Goal: Navigation & Orientation: Find specific page/section

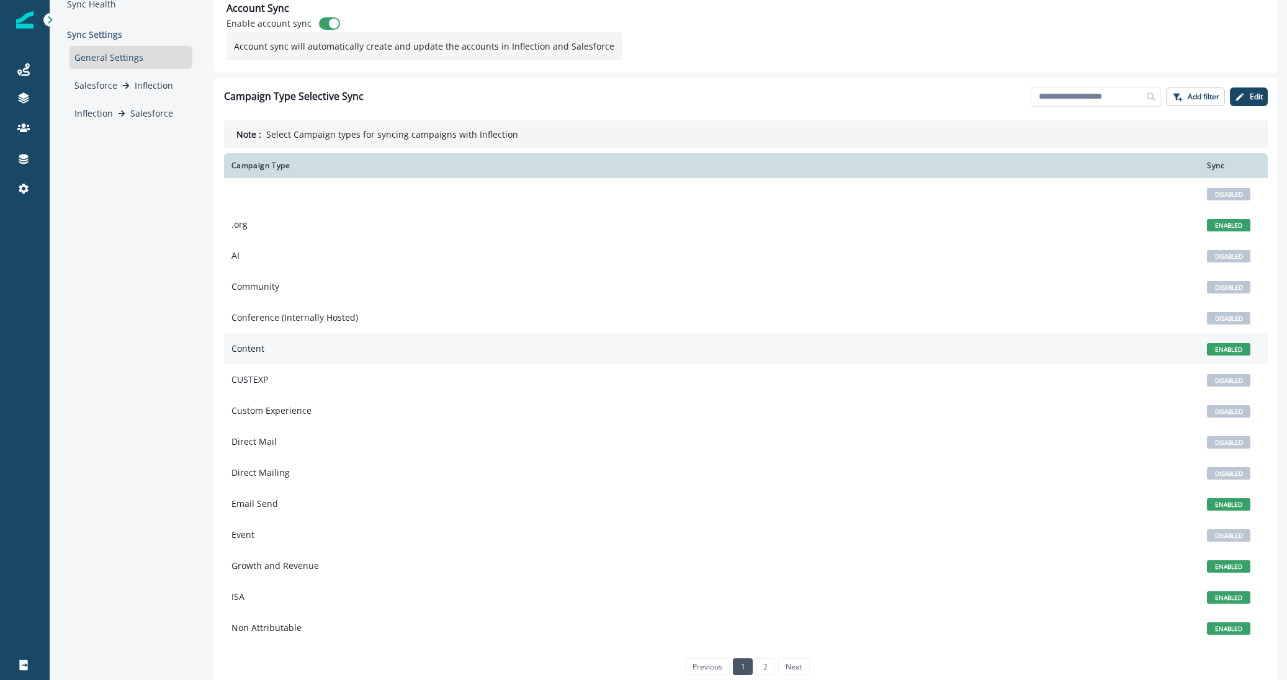
scroll to position [84, 0]
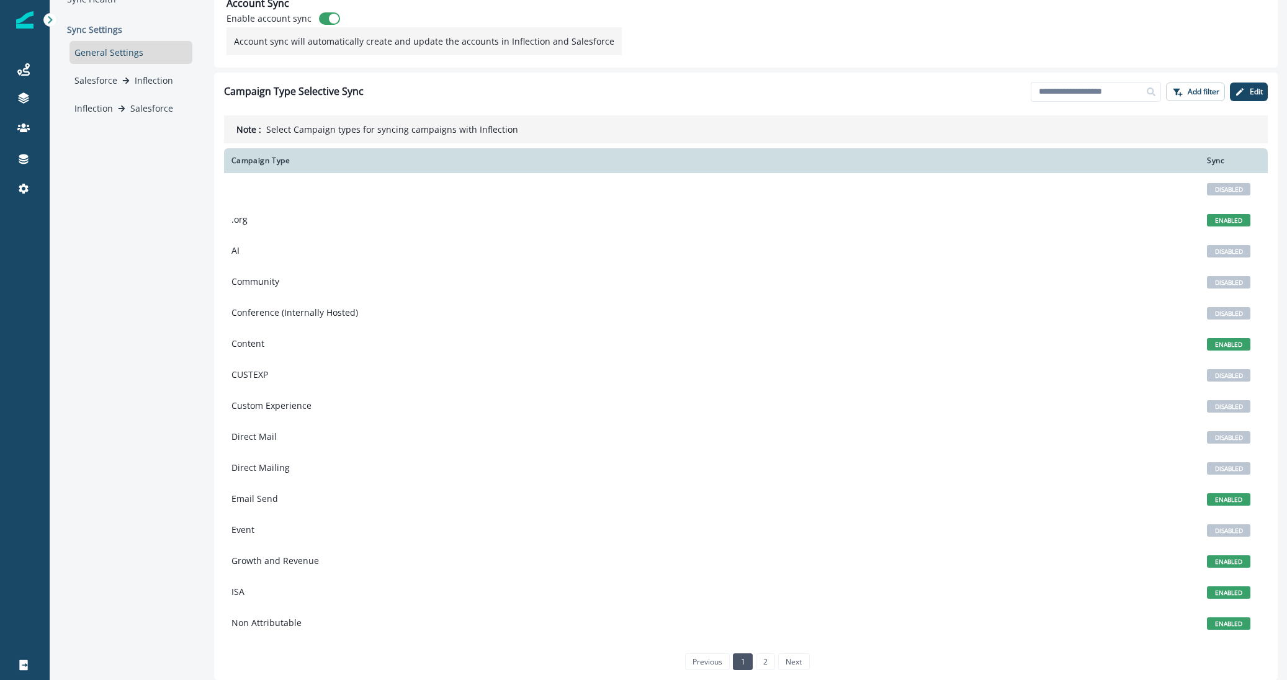
click at [111, 52] on div "General Settings" at bounding box center [131, 52] width 123 height 23
click at [113, 72] on div "Salesforce Inflection" at bounding box center [131, 80] width 123 height 23
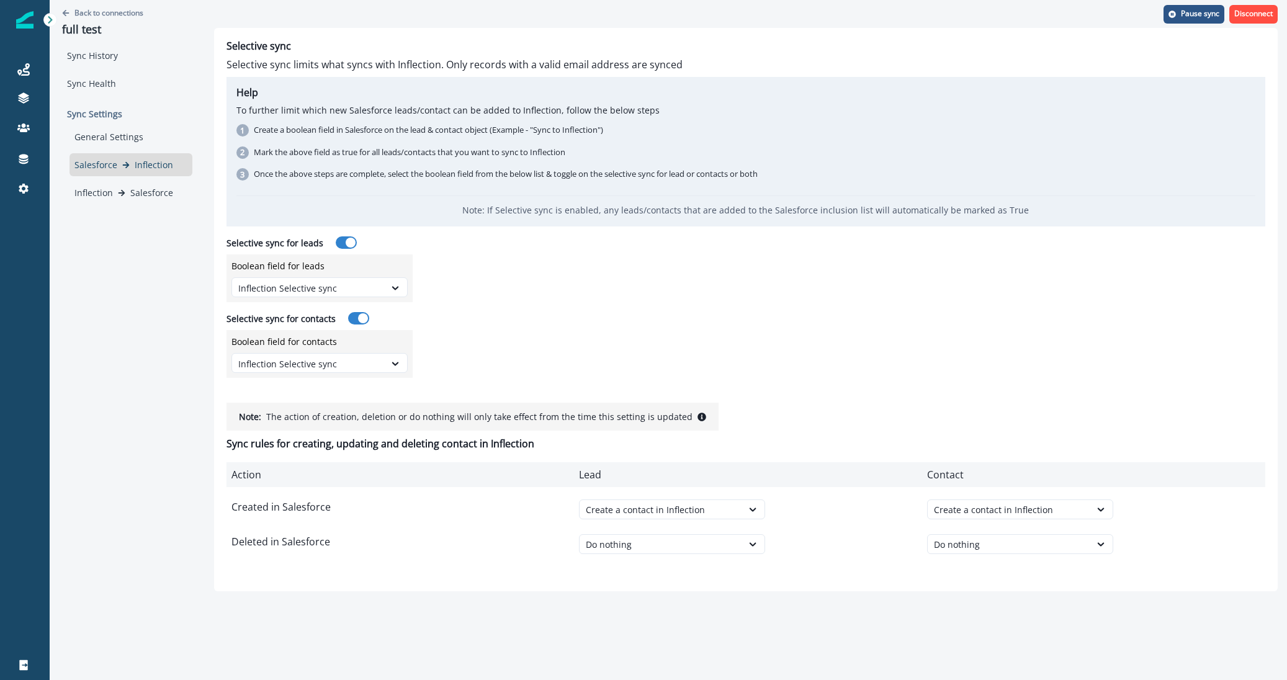
scroll to position [0, 0]
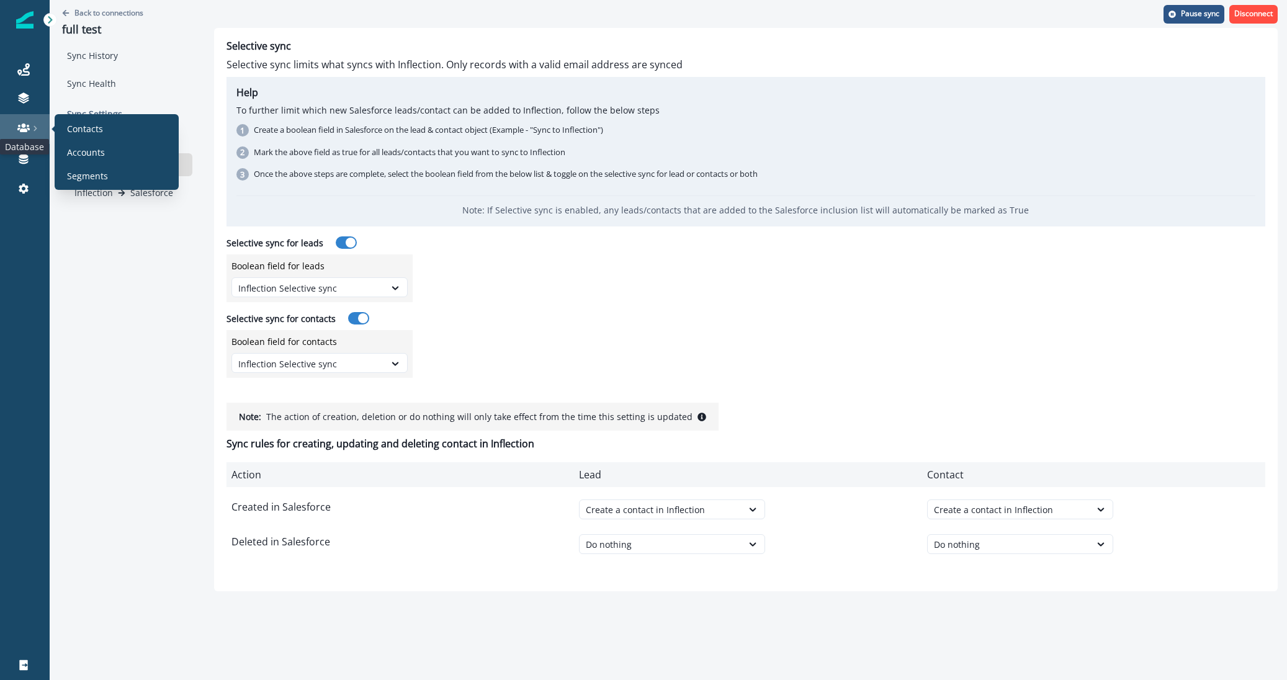
click at [22, 127] on icon at bounding box center [23, 127] width 12 height 9
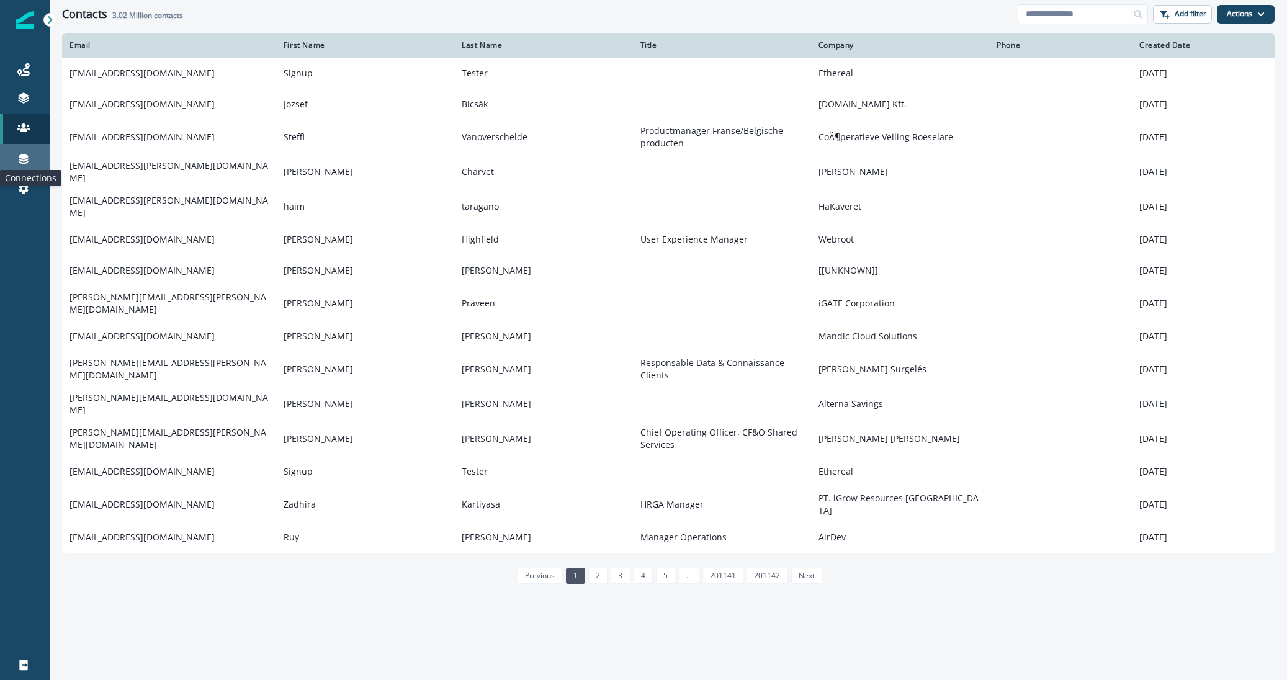
click at [29, 157] on icon at bounding box center [23, 159] width 12 height 12
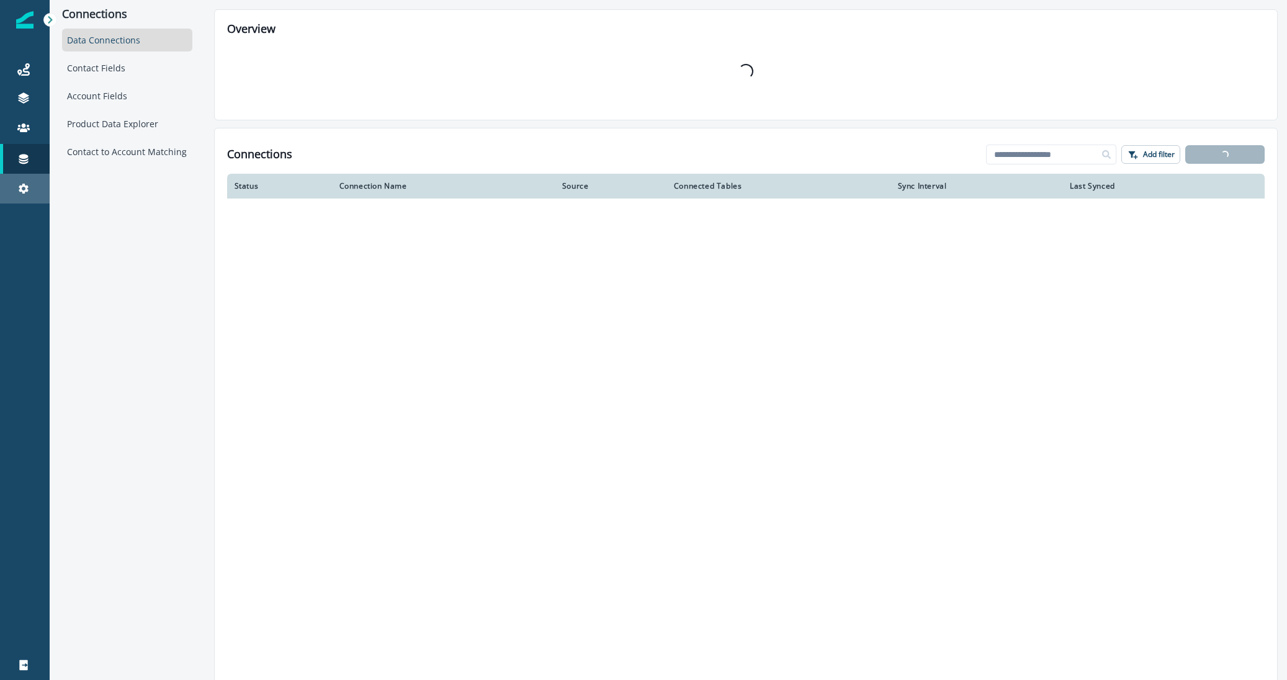
click at [24, 175] on link "Settings" at bounding box center [25, 189] width 50 height 30
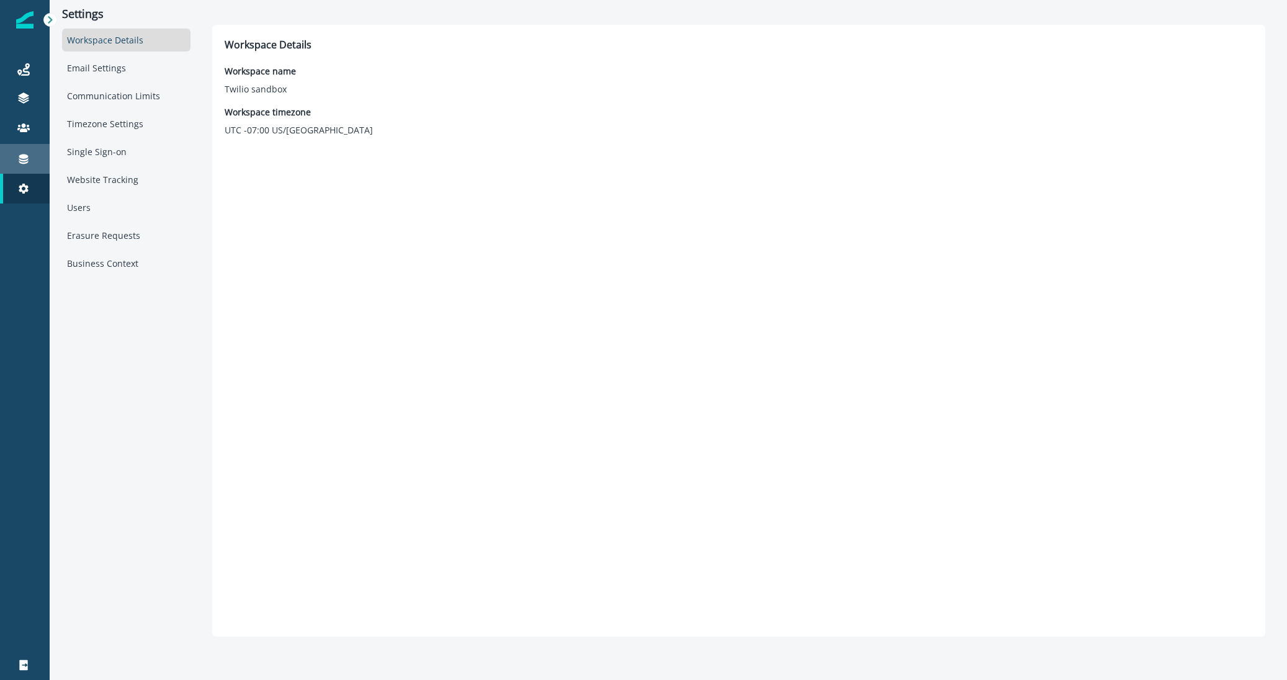
click at [28, 150] on link "Connections" at bounding box center [25, 159] width 50 height 30
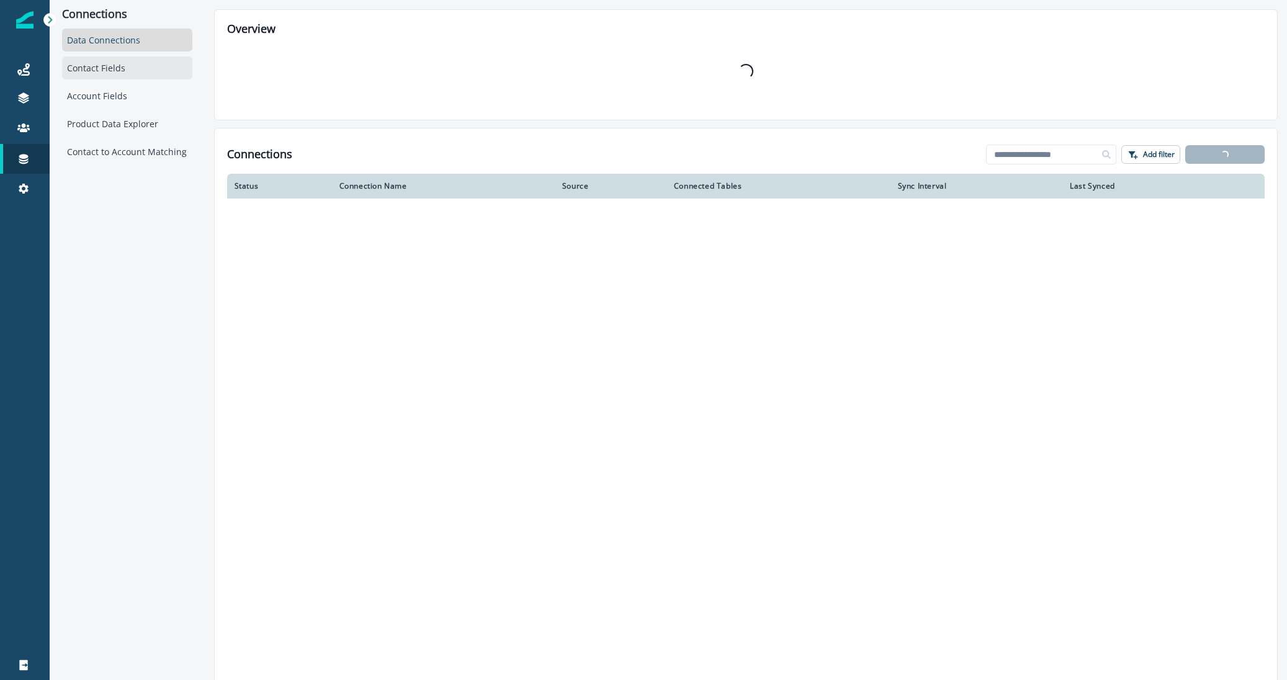
click at [103, 67] on div "Contact Fields" at bounding box center [127, 67] width 130 height 23
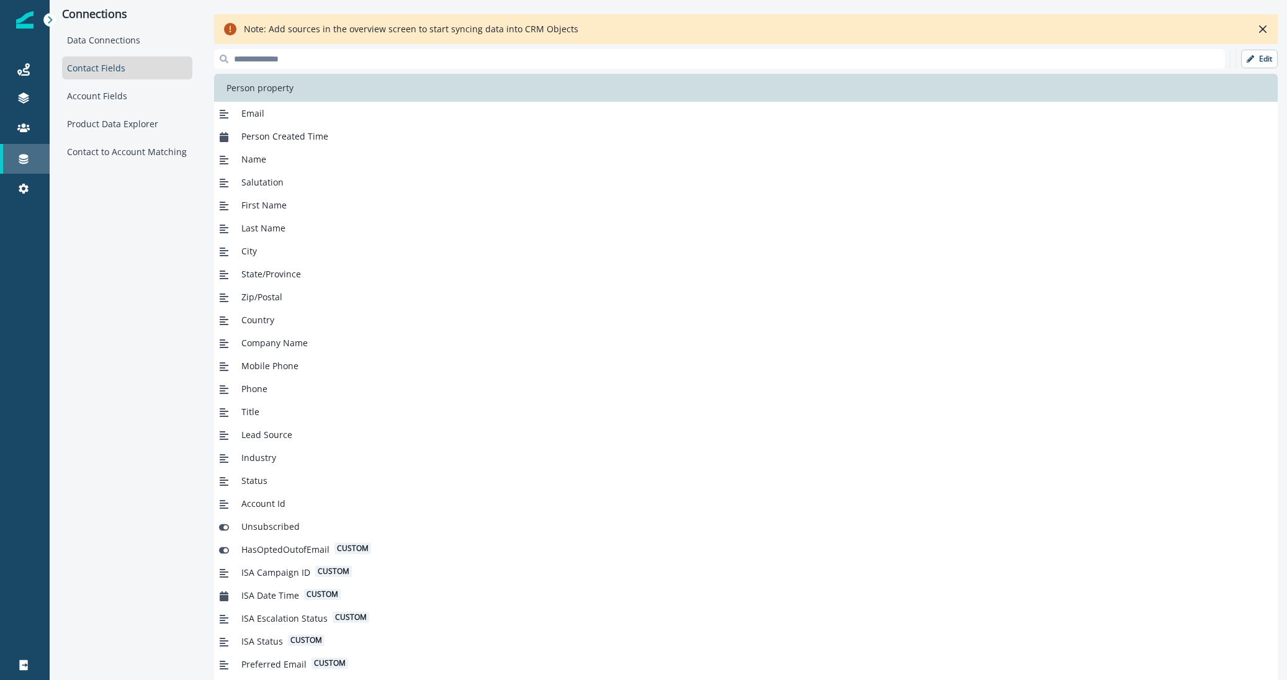
click at [33, 162] on div "Connections" at bounding box center [25, 158] width 40 height 15
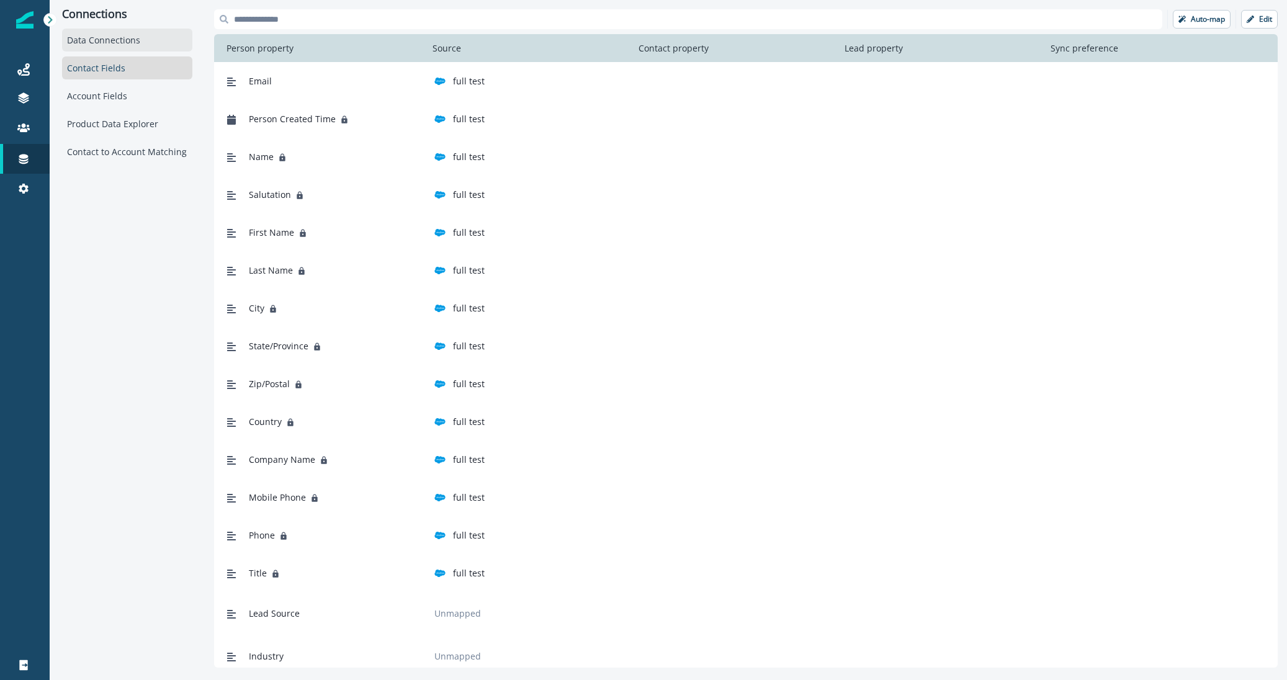
click at [96, 43] on div "Data Connections" at bounding box center [127, 40] width 130 height 23
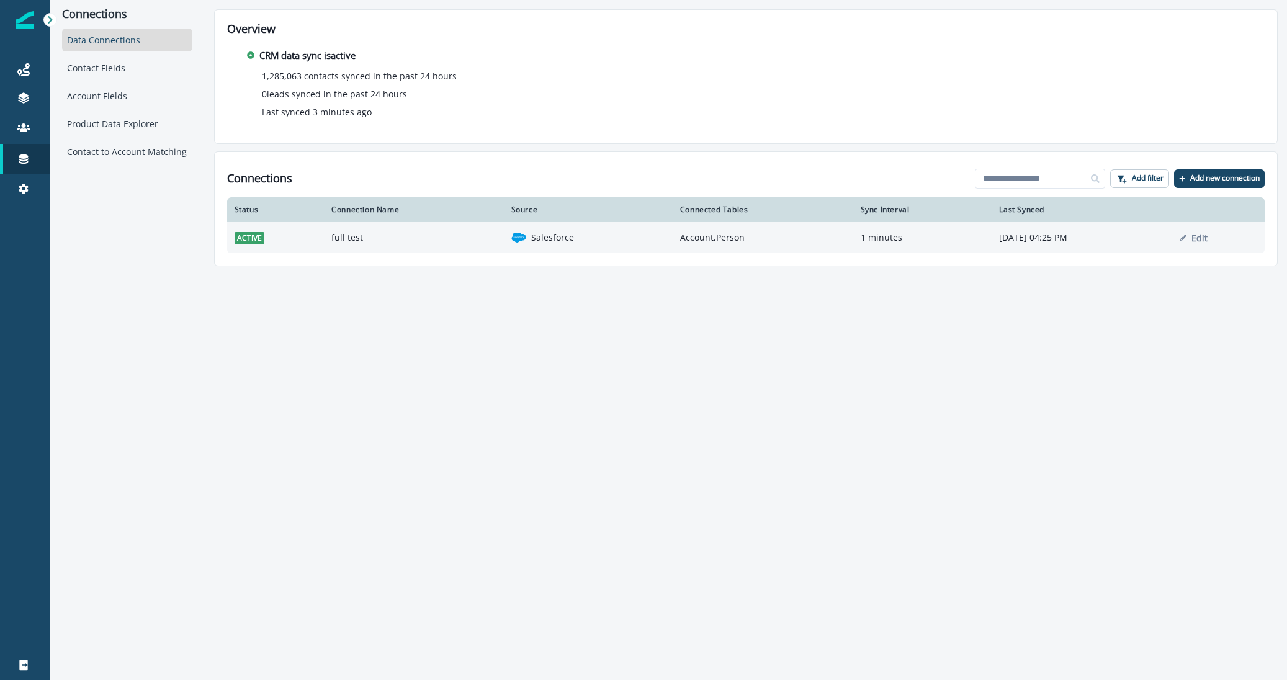
click at [511, 240] on img at bounding box center [518, 237] width 15 height 15
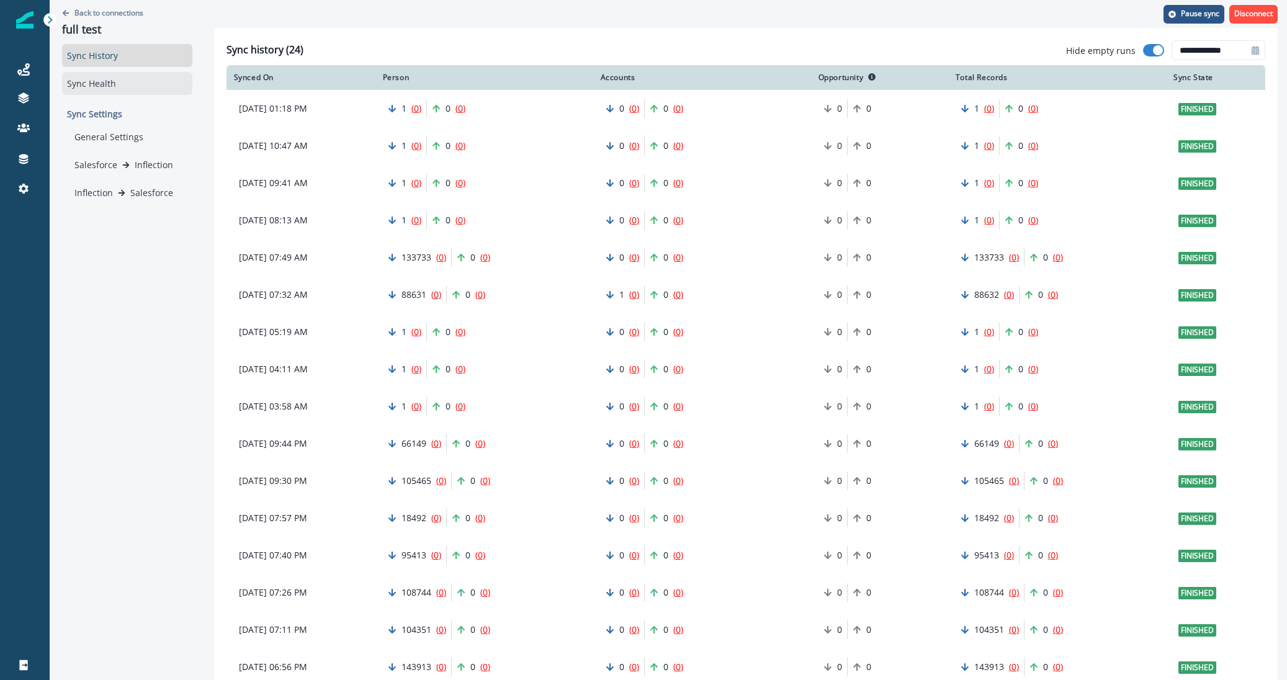
click at [119, 93] on div "Sync Health" at bounding box center [127, 83] width 130 height 23
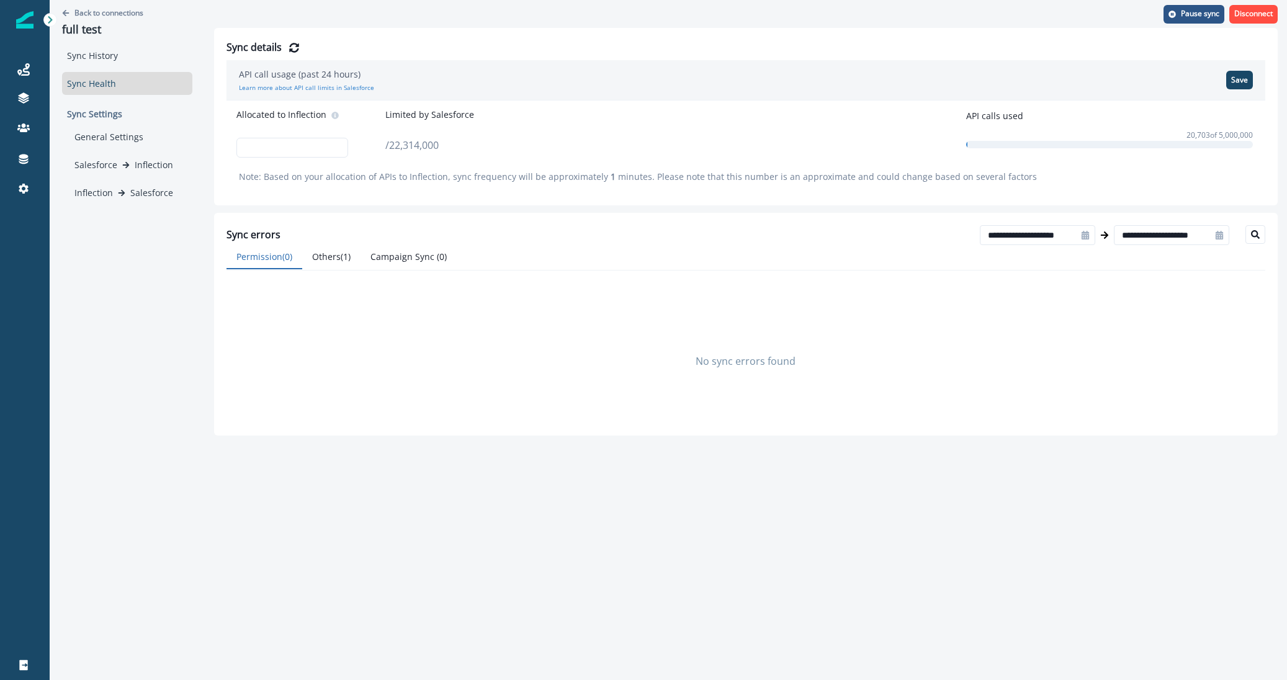
click at [346, 255] on button "Others ( 1 )" at bounding box center [331, 257] width 58 height 24
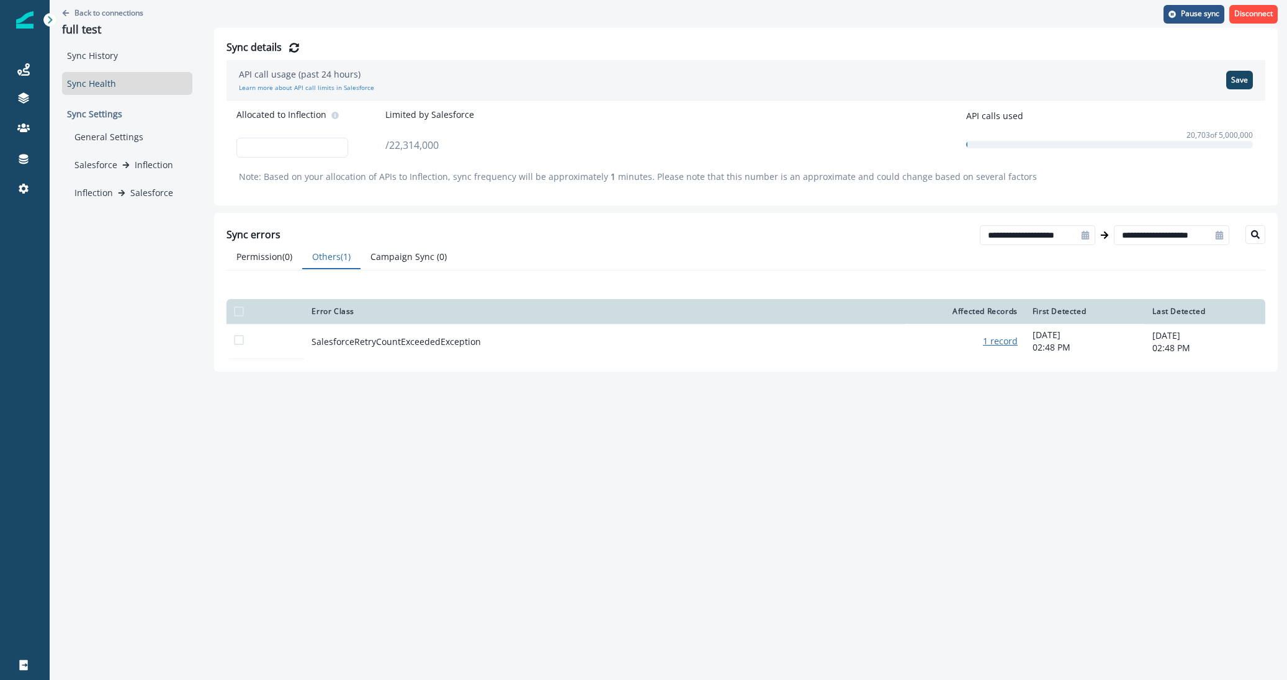
click at [259, 254] on button "Permission ( 0 )" at bounding box center [265, 257] width 76 height 24
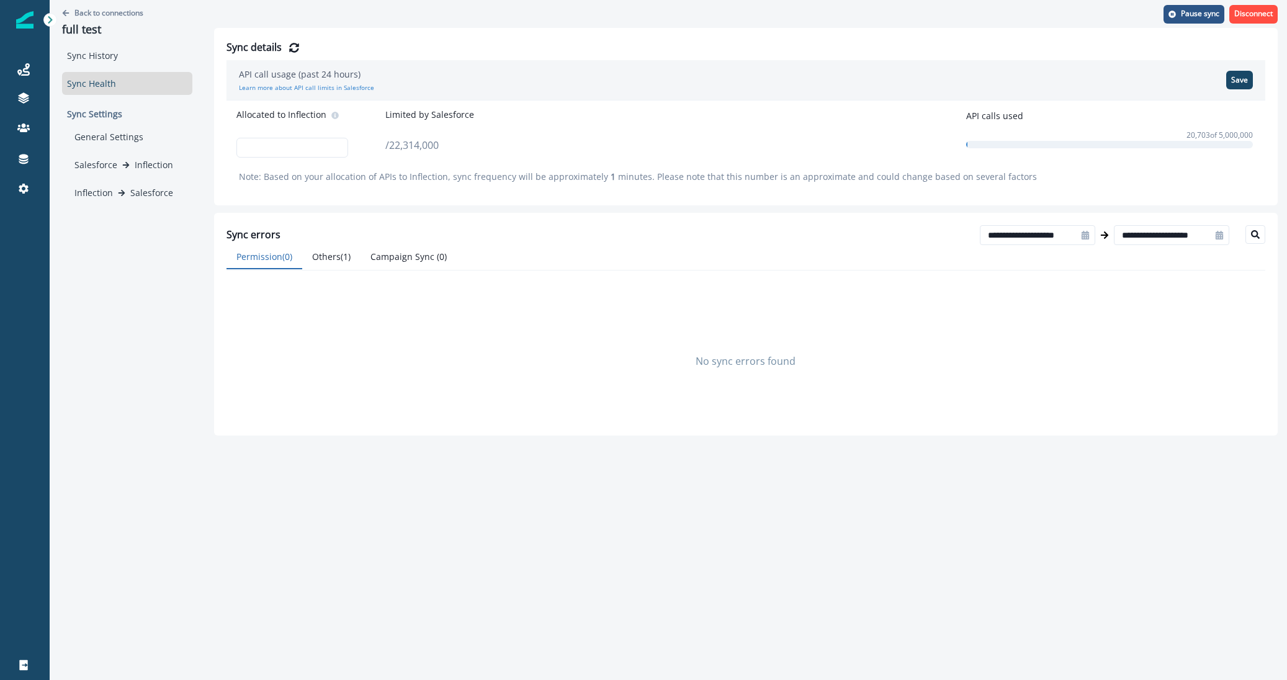
click at [52, 25] on div at bounding box center [50, 20] width 14 height 14
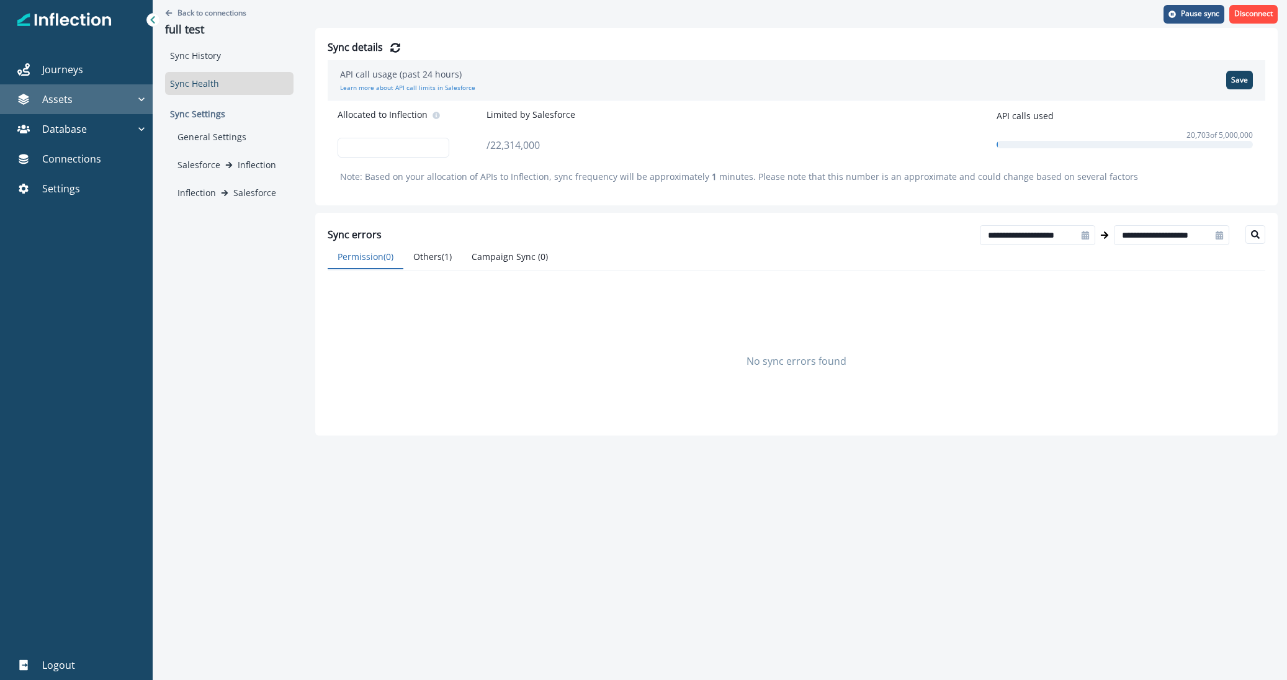
click at [130, 98] on div "Assets" at bounding box center [70, 99] width 130 height 15
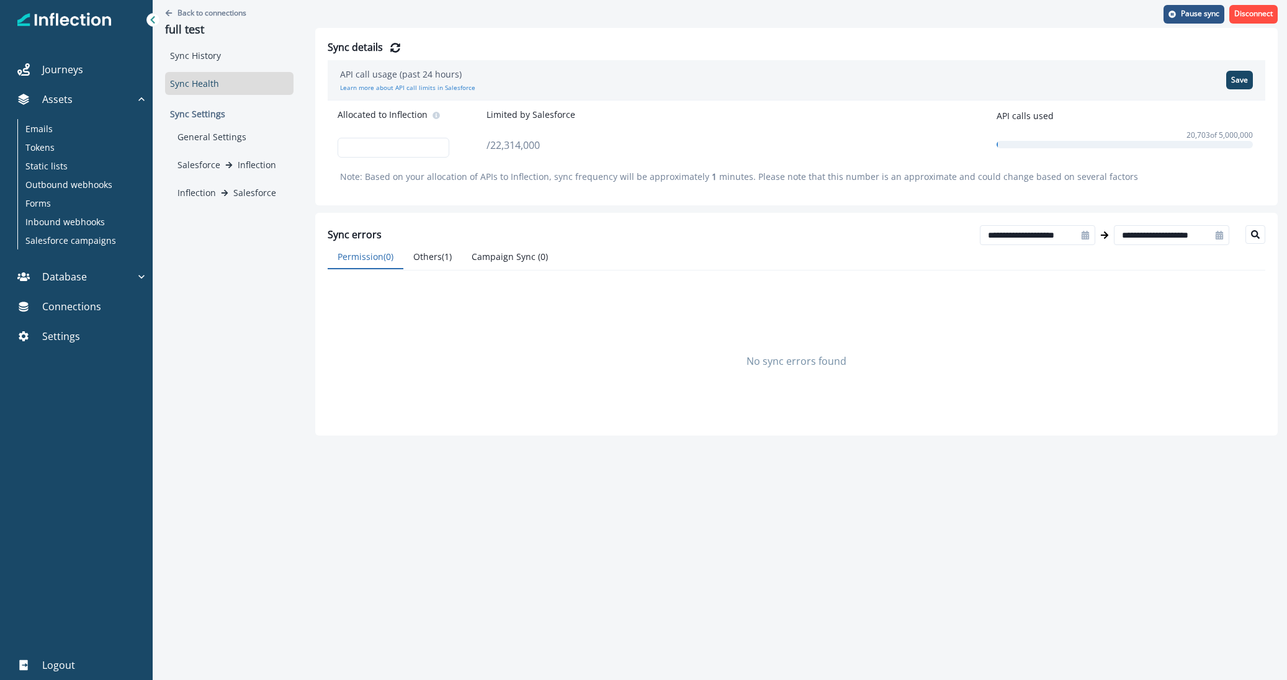
click at [222, 290] on div "Back to connections full test Sync History Sync Health Sync Settings General Se…" at bounding box center [229, 218] width 153 height 436
click at [61, 234] on p "Salesforce campaigns" at bounding box center [70, 240] width 91 height 13
